Goal: Task Accomplishment & Management: Manage account settings

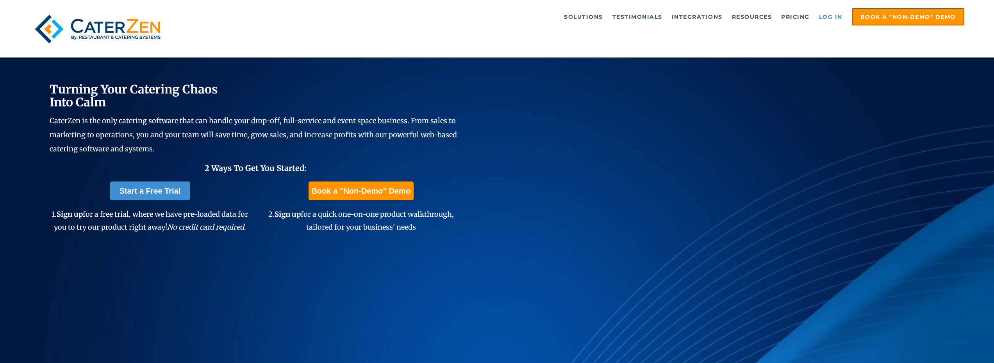
click at [827, 16] on link "Log in" at bounding box center [830, 17] width 31 height 16
click at [833, 15] on link "Log in" at bounding box center [830, 17] width 31 height 16
click at [836, 19] on link "Log in" at bounding box center [830, 17] width 31 height 16
click at [826, 18] on link "Log in" at bounding box center [830, 17] width 31 height 16
